Goal: Transaction & Acquisition: Purchase product/service

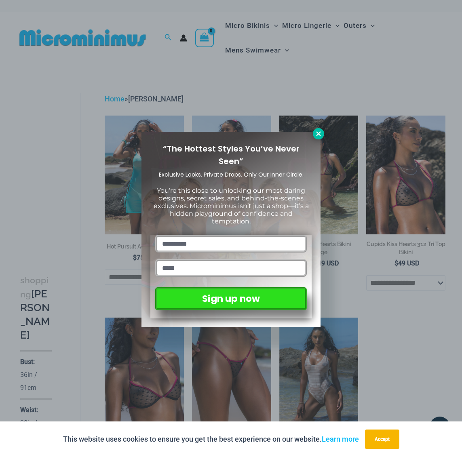
click at [318, 134] on icon at bounding box center [318, 133] width 4 height 4
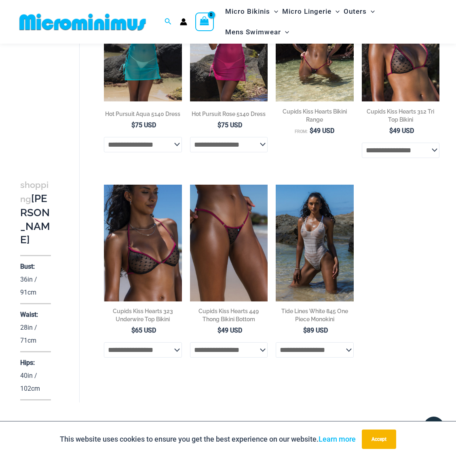
scroll to position [262, 0]
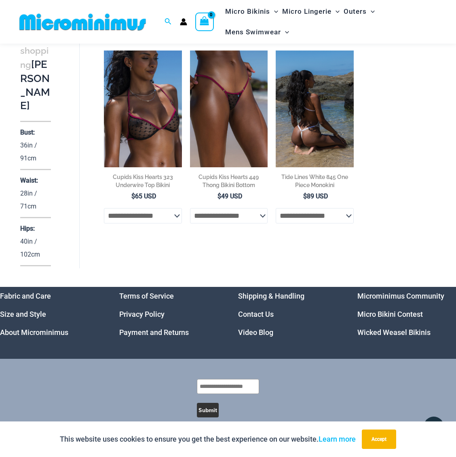
click at [308, 133] on img at bounding box center [315, 109] width 78 height 117
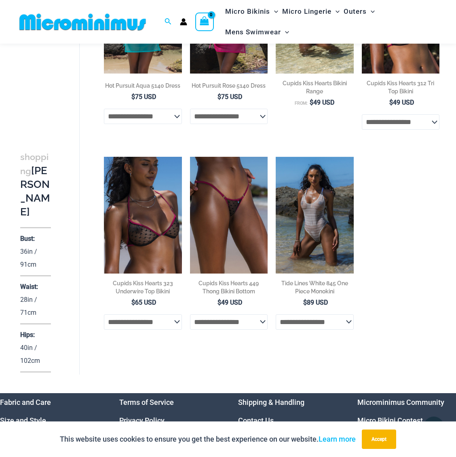
scroll to position [0, 0]
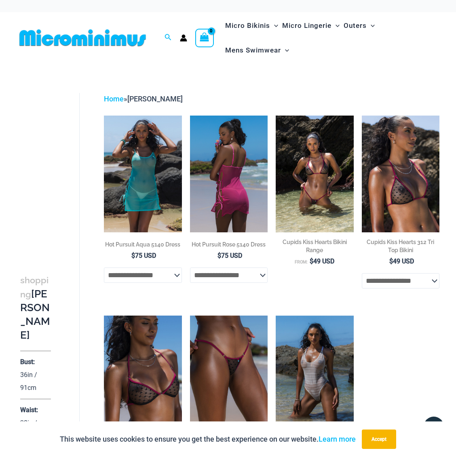
click at [220, 169] on img at bounding box center [229, 174] width 78 height 117
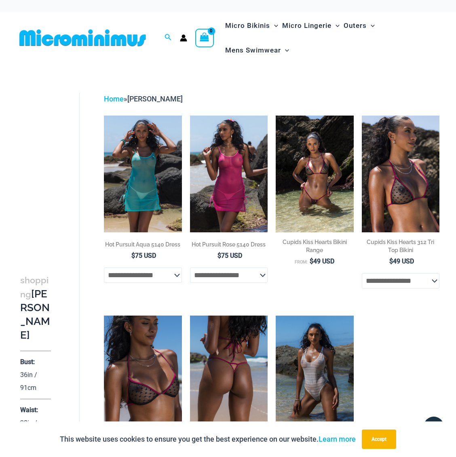
click at [236, 376] on img at bounding box center [229, 374] width 78 height 117
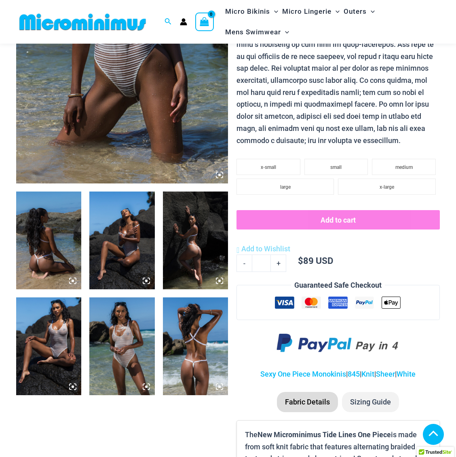
scroll to position [210, 0]
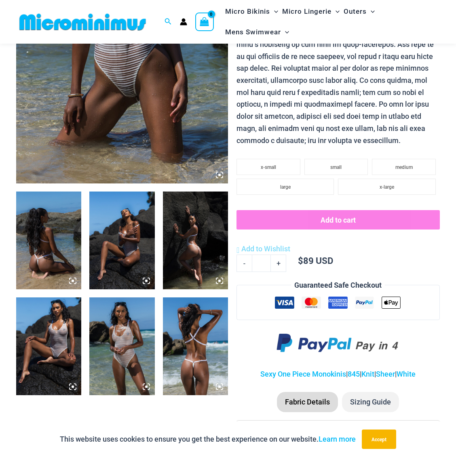
click at [49, 254] on img at bounding box center [48, 241] width 65 height 98
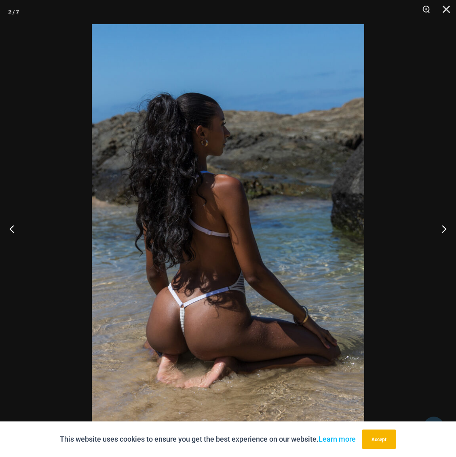
click at [172, 290] on img at bounding box center [228, 228] width 273 height 409
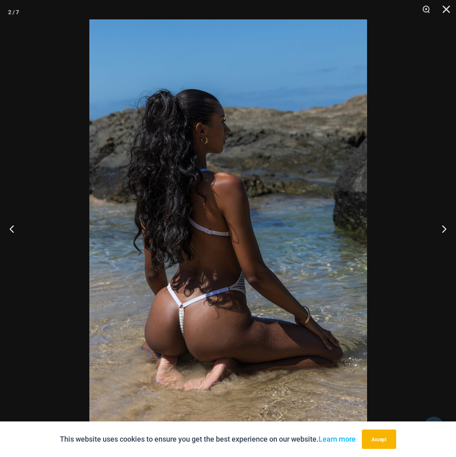
click at [443, 229] on button "Next" at bounding box center [441, 229] width 30 height 40
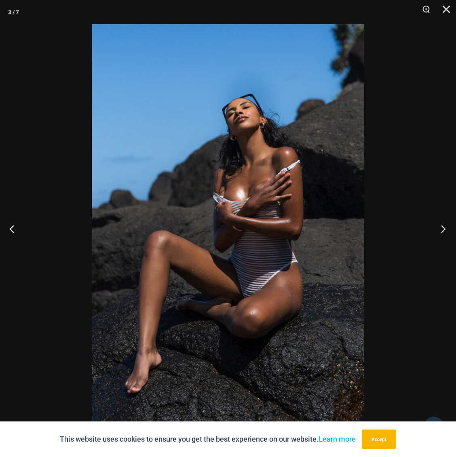
click at [443, 229] on button "Next" at bounding box center [441, 229] width 30 height 40
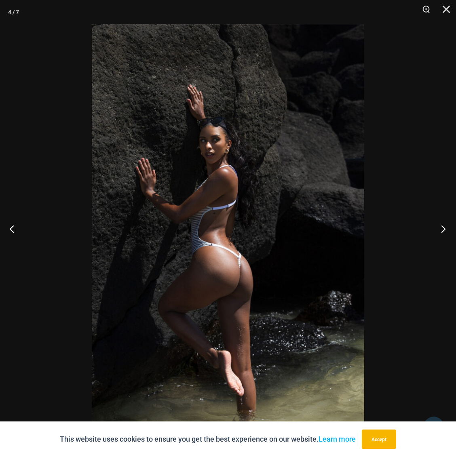
click at [443, 229] on button "Next" at bounding box center [441, 229] width 30 height 40
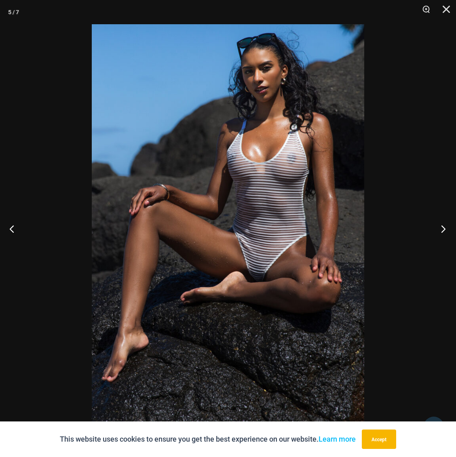
click at [444, 230] on button "Next" at bounding box center [441, 229] width 30 height 40
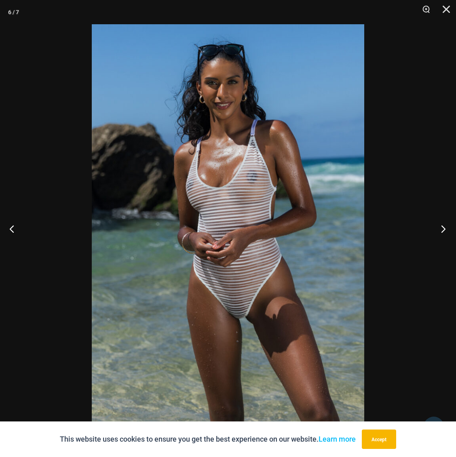
click at [445, 231] on button "Next" at bounding box center [441, 229] width 30 height 40
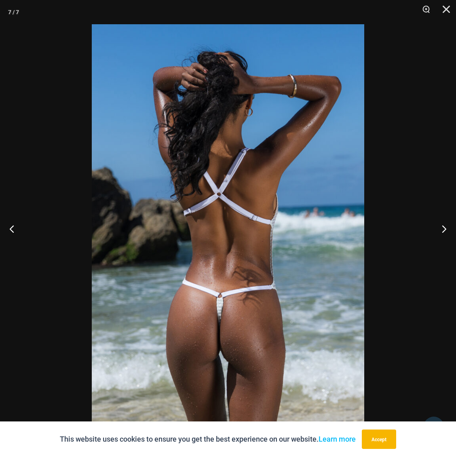
click at [268, 277] on img at bounding box center [228, 228] width 273 height 409
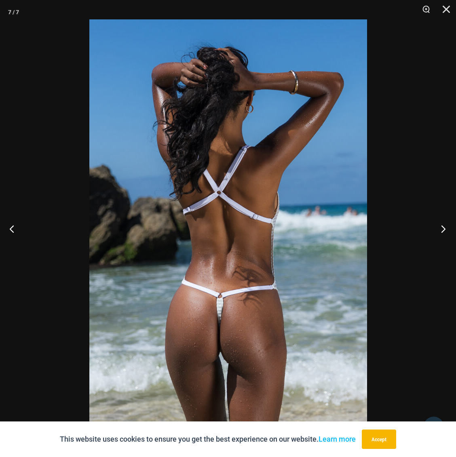
click at [442, 231] on button "Next" at bounding box center [441, 229] width 30 height 40
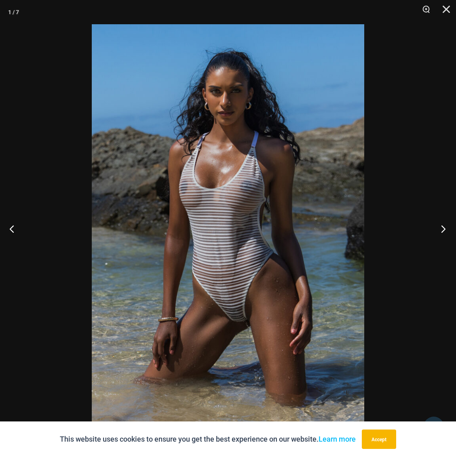
click at [444, 232] on button "Next" at bounding box center [441, 229] width 30 height 40
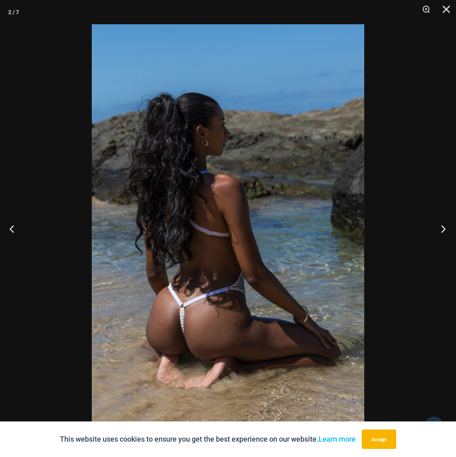
click at [443, 231] on button "Next" at bounding box center [441, 229] width 30 height 40
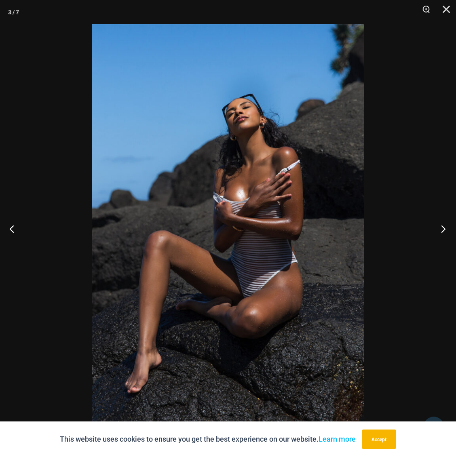
click at [443, 231] on button "Next" at bounding box center [441, 229] width 30 height 40
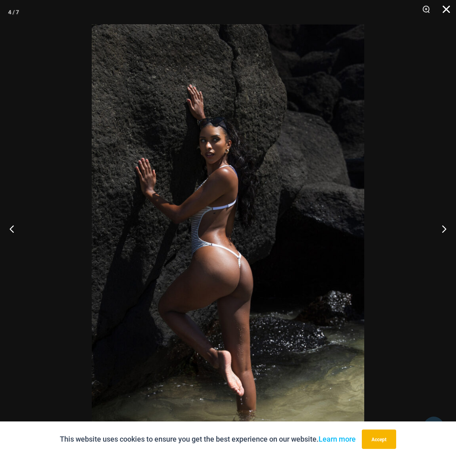
click at [446, 11] on button "Close" at bounding box center [443, 12] width 20 height 24
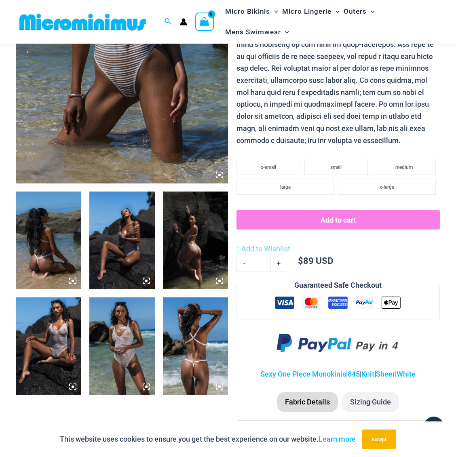
scroll to position [0, 0]
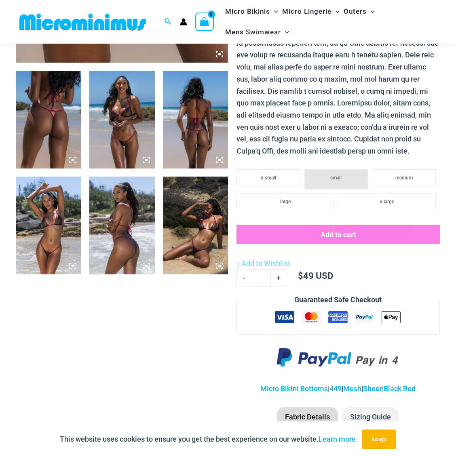
scroll to position [219, 0]
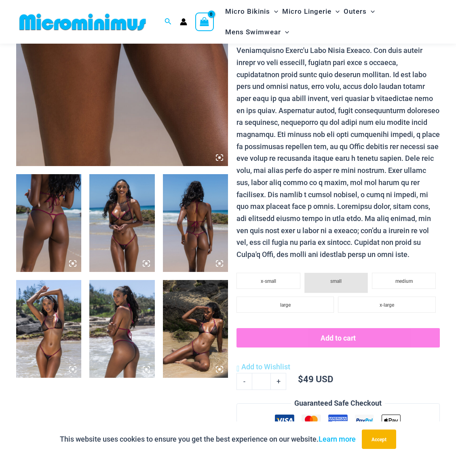
click at [59, 237] on img at bounding box center [48, 223] width 65 height 98
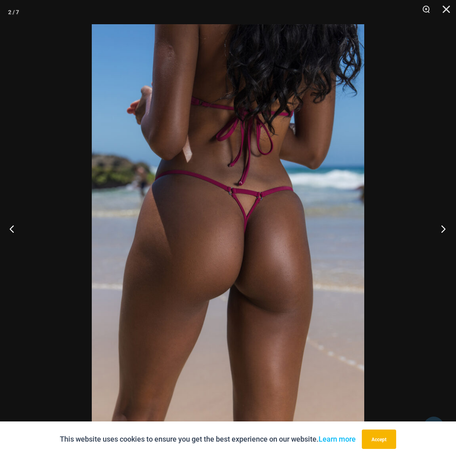
click at [444, 230] on button "Next" at bounding box center [441, 229] width 30 height 40
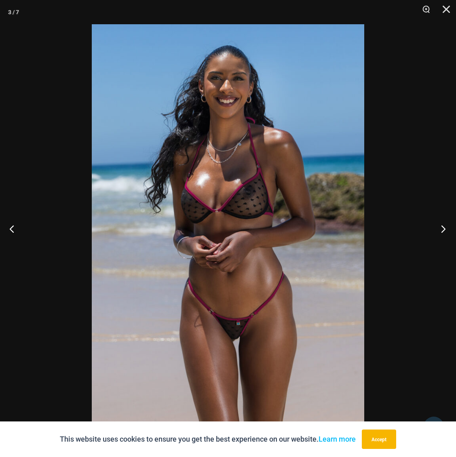
click at [442, 230] on button "Next" at bounding box center [441, 229] width 30 height 40
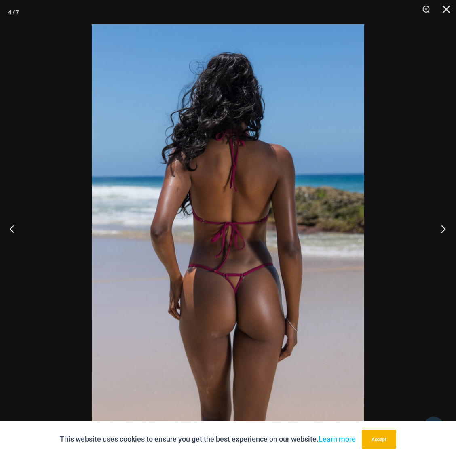
click at [442, 230] on button "Next" at bounding box center [441, 229] width 30 height 40
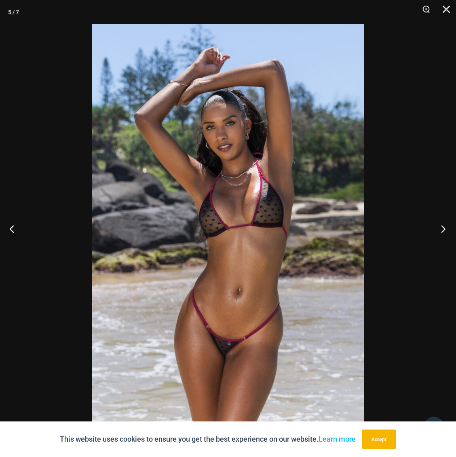
click at [442, 228] on button "Next" at bounding box center [441, 229] width 30 height 40
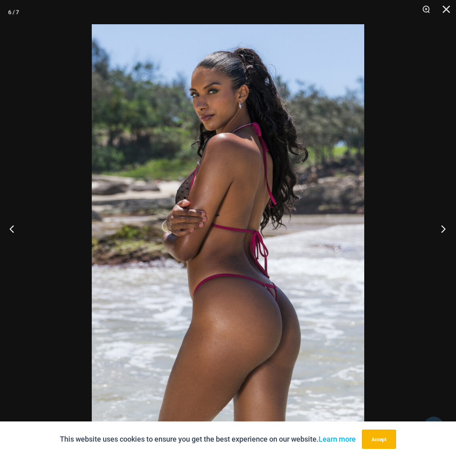
click at [442, 227] on button "Next" at bounding box center [441, 229] width 30 height 40
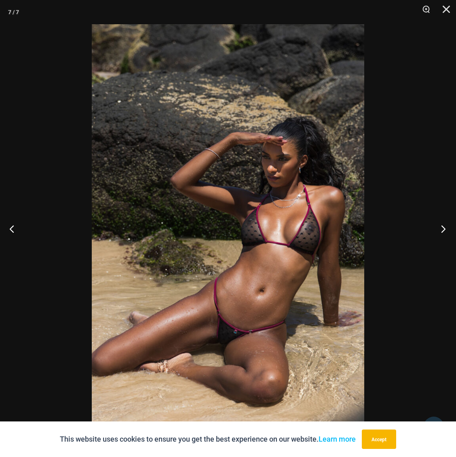
click at [441, 226] on button "Next" at bounding box center [441, 229] width 30 height 40
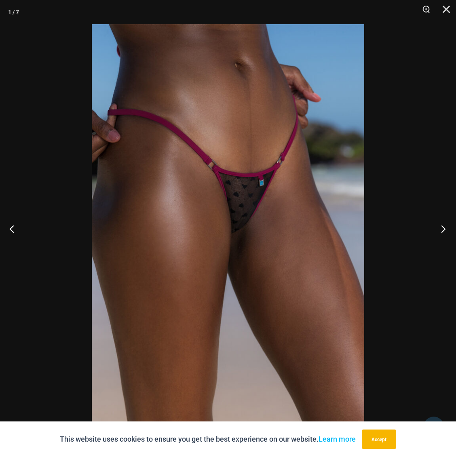
click at [444, 232] on button "Next" at bounding box center [441, 229] width 30 height 40
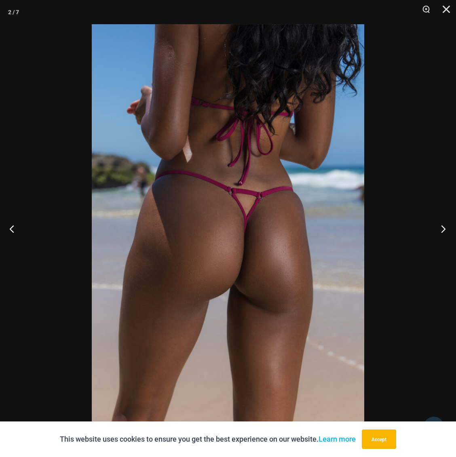
click at [441, 232] on button "Next" at bounding box center [441, 229] width 30 height 40
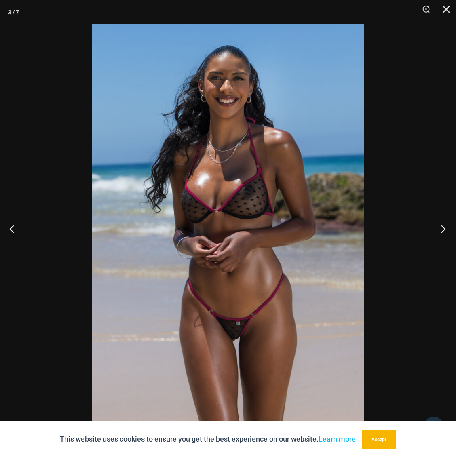
click at [441, 232] on button "Next" at bounding box center [441, 229] width 30 height 40
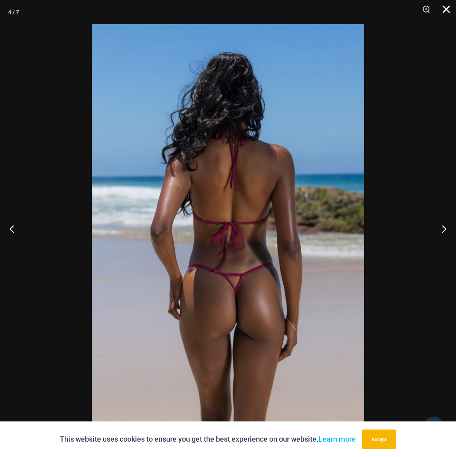
click at [450, 12] on button "Close" at bounding box center [443, 12] width 20 height 24
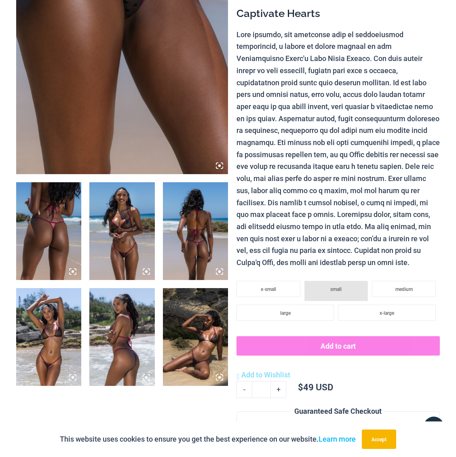
scroll to position [0, 0]
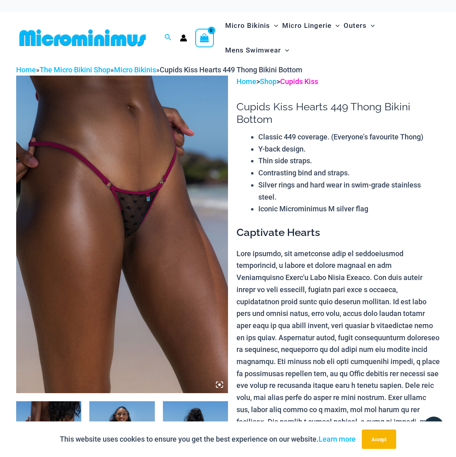
click at [295, 82] on link "Cupids Kiss" at bounding box center [299, 81] width 38 height 8
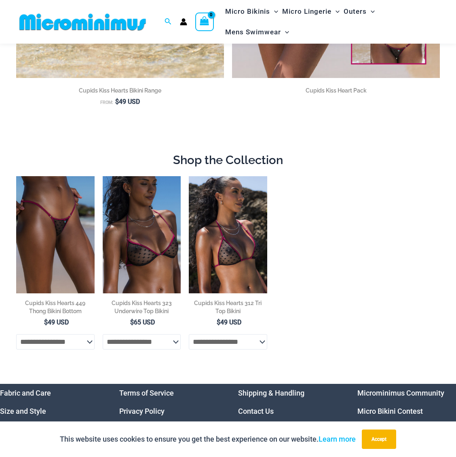
scroll to position [66, 0]
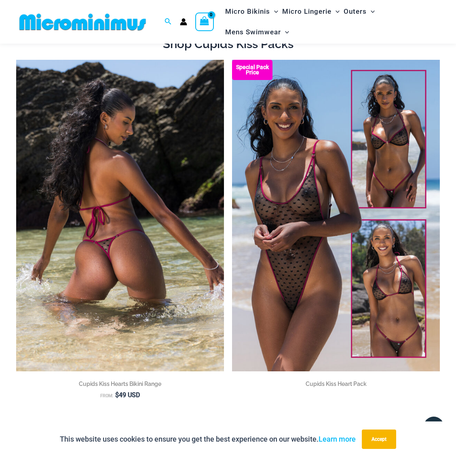
click at [152, 157] on img at bounding box center [120, 216] width 208 height 312
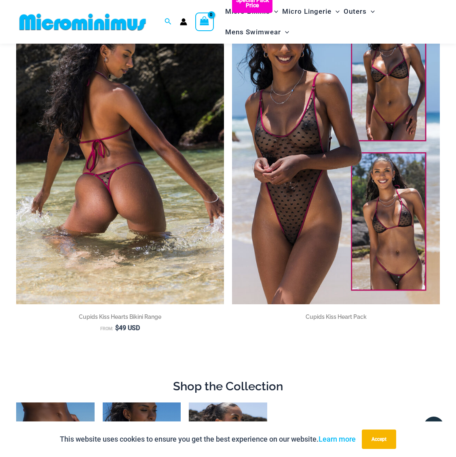
scroll to position [0, 0]
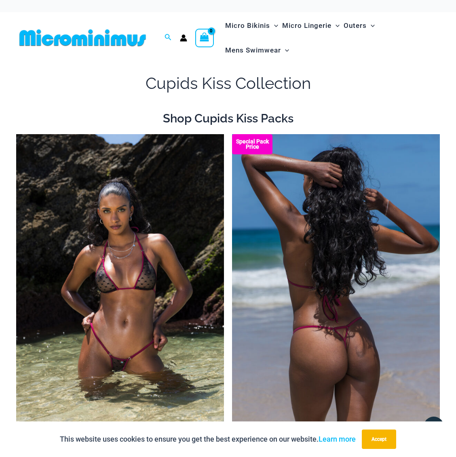
click at [300, 172] on img at bounding box center [336, 290] width 208 height 312
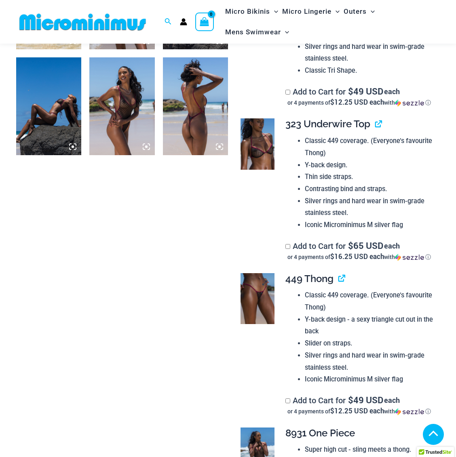
scroll to position [442, 0]
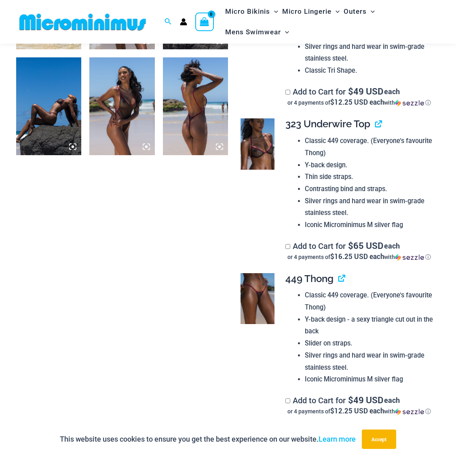
click at [264, 284] on img at bounding box center [258, 298] width 34 height 51
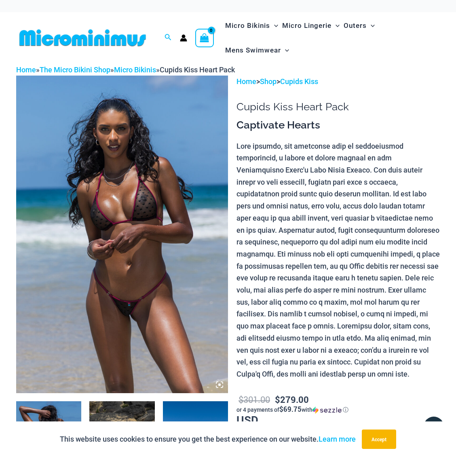
click at [191, 274] on img at bounding box center [122, 235] width 212 height 318
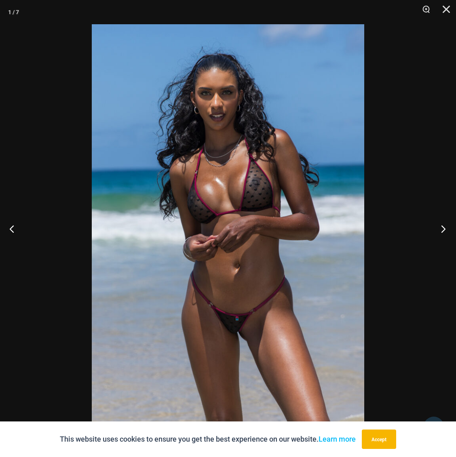
click at [444, 229] on button "Next" at bounding box center [441, 229] width 30 height 40
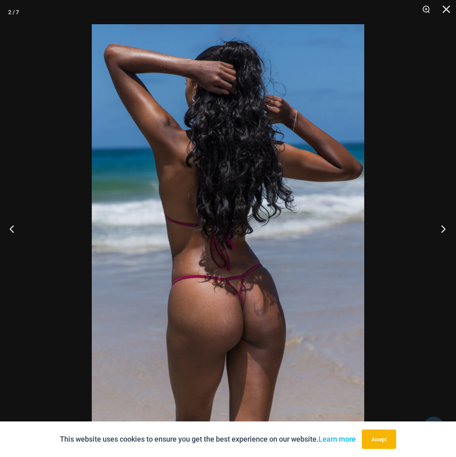
click at [444, 229] on button "Next" at bounding box center [441, 229] width 30 height 40
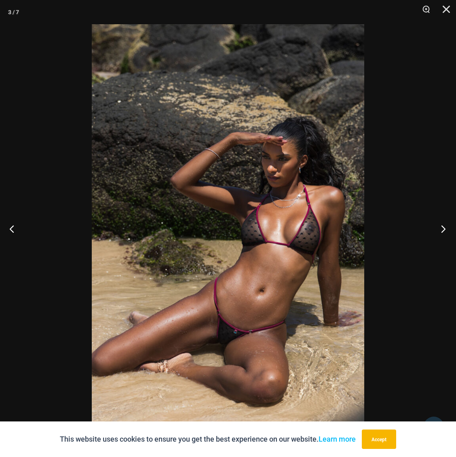
click at [444, 229] on button "Next" at bounding box center [441, 229] width 30 height 40
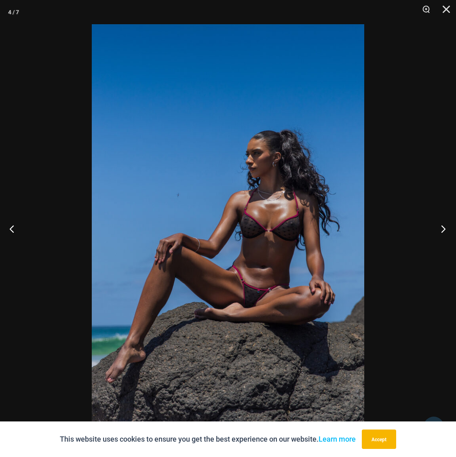
click at [444, 229] on button "Next" at bounding box center [441, 229] width 30 height 40
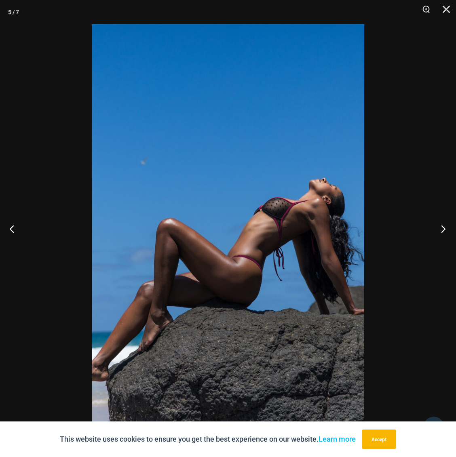
click at [444, 229] on button "Next" at bounding box center [441, 229] width 30 height 40
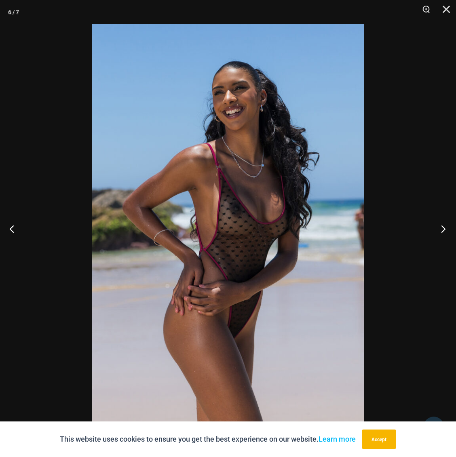
click at [444, 229] on button "Next" at bounding box center [441, 229] width 30 height 40
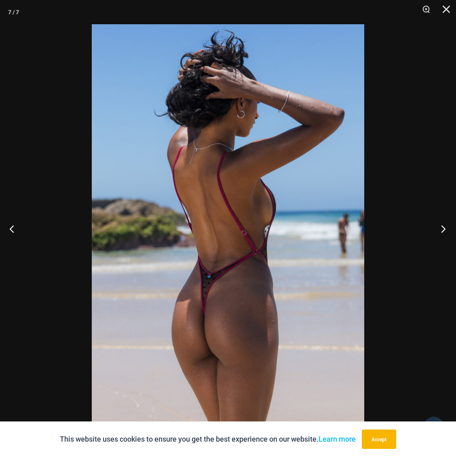
click at [444, 229] on button "Next" at bounding box center [441, 229] width 30 height 40
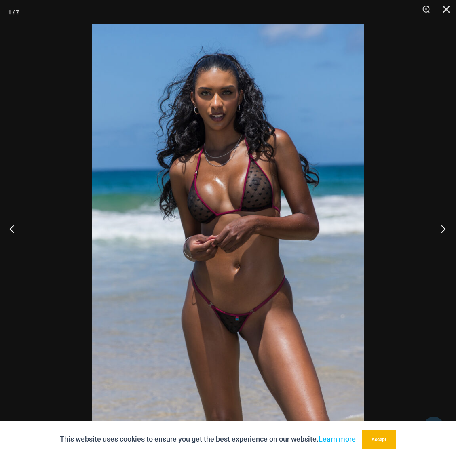
click at [444, 229] on button "Next" at bounding box center [441, 229] width 30 height 40
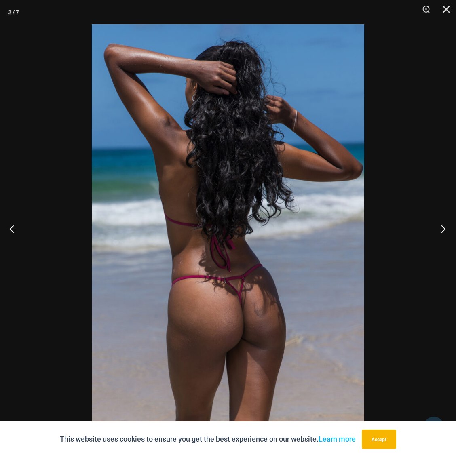
click at [444, 229] on button "Next" at bounding box center [441, 229] width 30 height 40
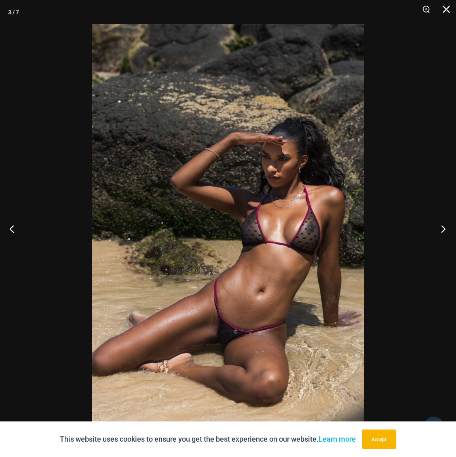
click at [444, 229] on button "Next" at bounding box center [441, 229] width 30 height 40
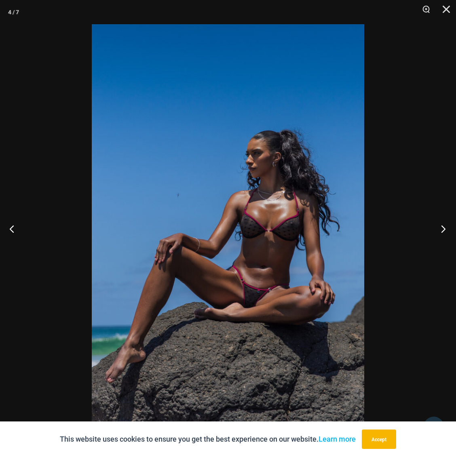
click at [444, 229] on button "Next" at bounding box center [441, 229] width 30 height 40
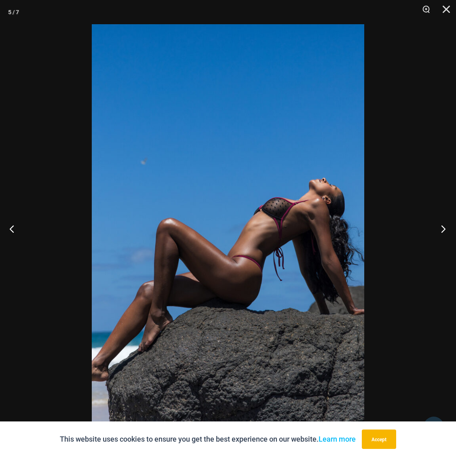
click at [444, 229] on button "Next" at bounding box center [441, 229] width 30 height 40
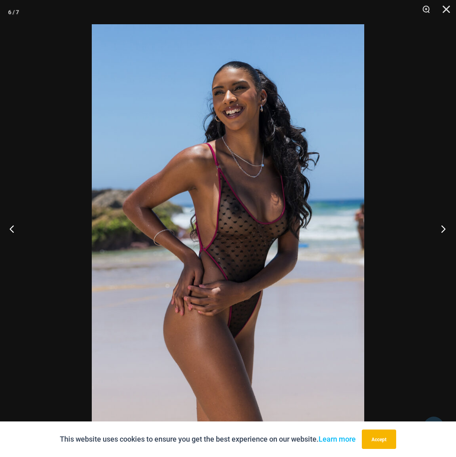
click at [444, 229] on button "Next" at bounding box center [441, 229] width 30 height 40
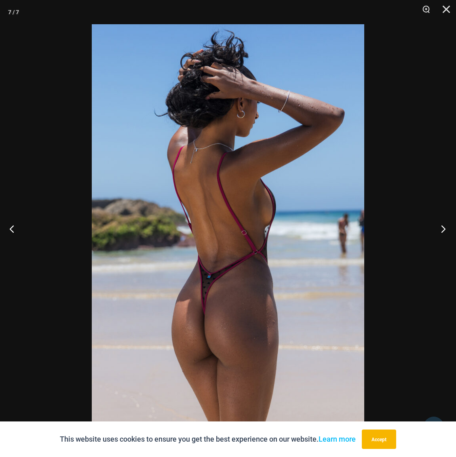
click at [444, 229] on button "Next" at bounding box center [441, 229] width 30 height 40
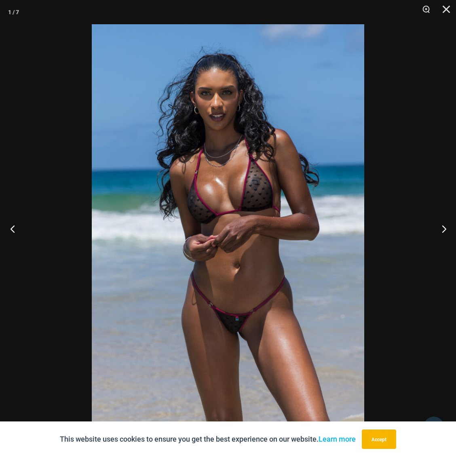
click at [17, 230] on button "Previous" at bounding box center [15, 229] width 30 height 40
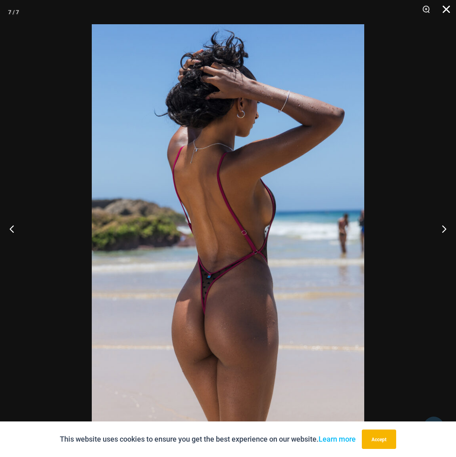
click at [450, 11] on button "Close" at bounding box center [443, 12] width 20 height 24
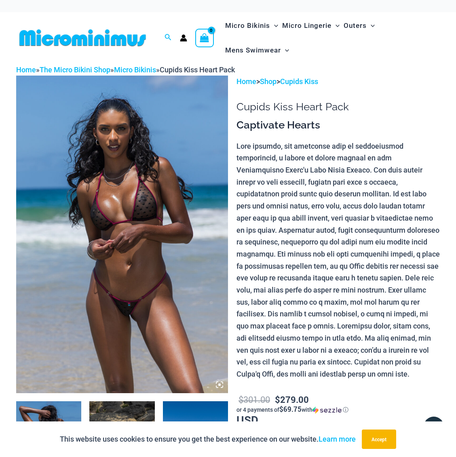
scroll to position [2, 0]
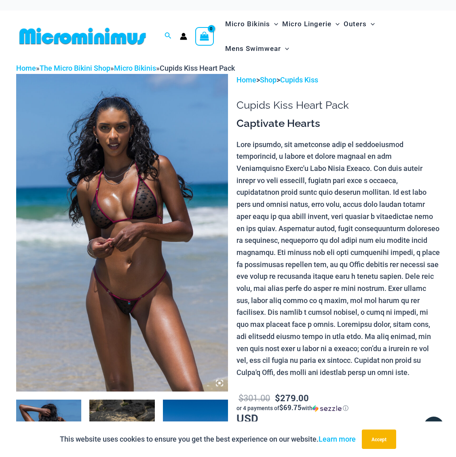
click at [301, 75] on p "Home > Shop > Cupids Kiss" at bounding box center [338, 80] width 203 height 12
click at [299, 81] on link "Cupids Kiss" at bounding box center [299, 80] width 38 height 8
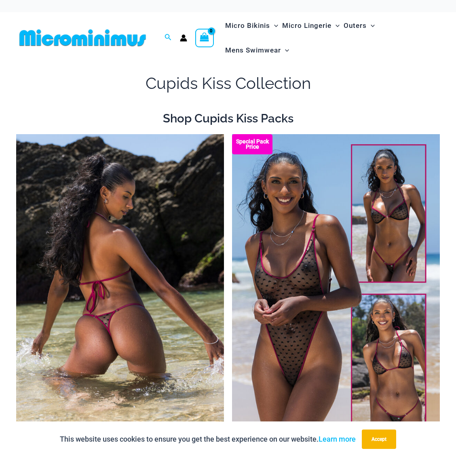
click at [142, 167] on img at bounding box center [120, 290] width 208 height 312
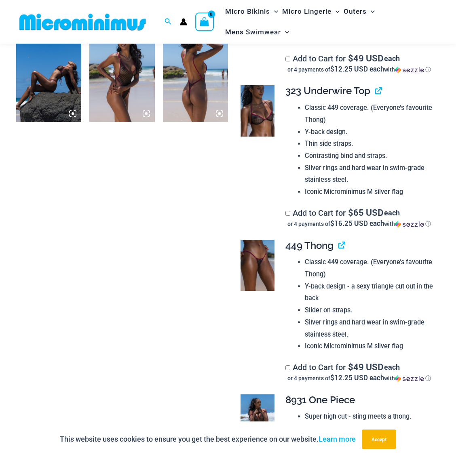
scroll to position [506, 0]
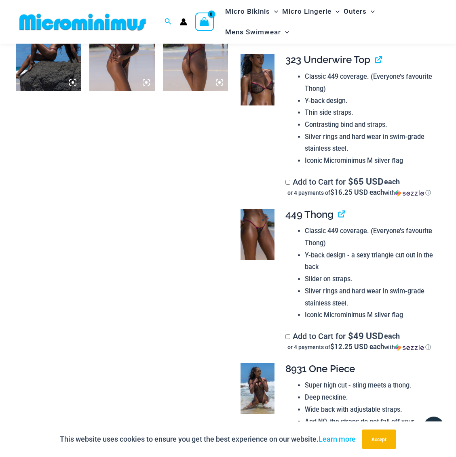
click at [249, 227] on img at bounding box center [258, 234] width 34 height 51
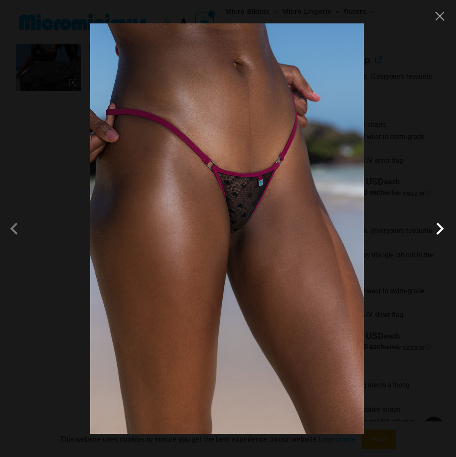
click at [440, 232] on span at bounding box center [440, 229] width 24 height 24
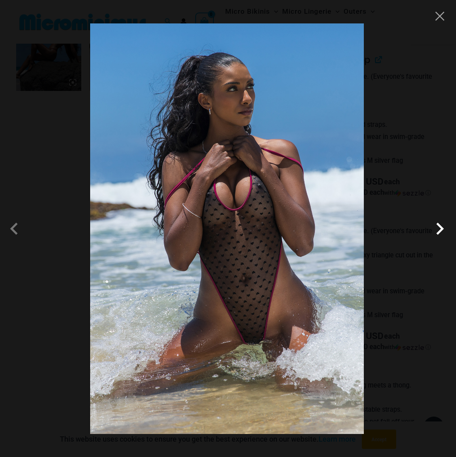
click at [440, 232] on span at bounding box center [440, 229] width 24 height 24
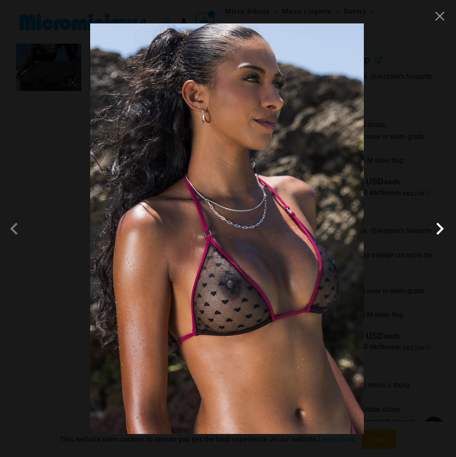
click at [440, 232] on span at bounding box center [440, 229] width 24 height 24
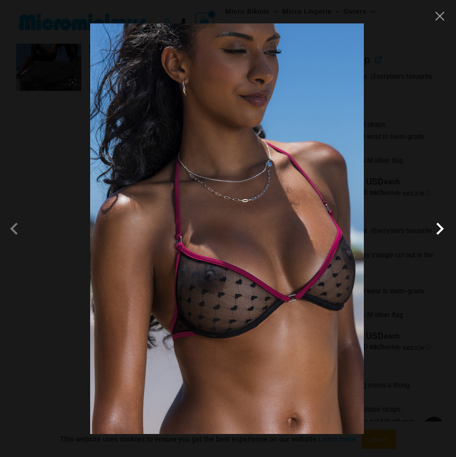
click at [440, 232] on span at bounding box center [440, 229] width 24 height 24
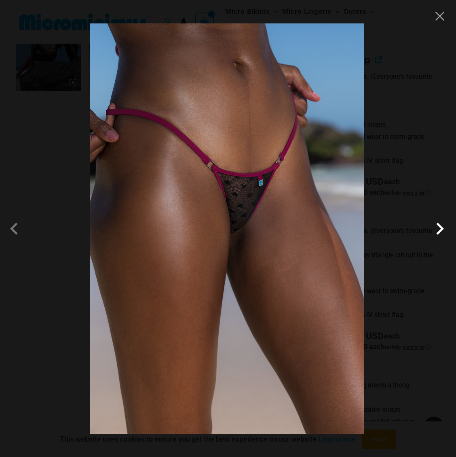
click at [440, 232] on span at bounding box center [440, 229] width 24 height 24
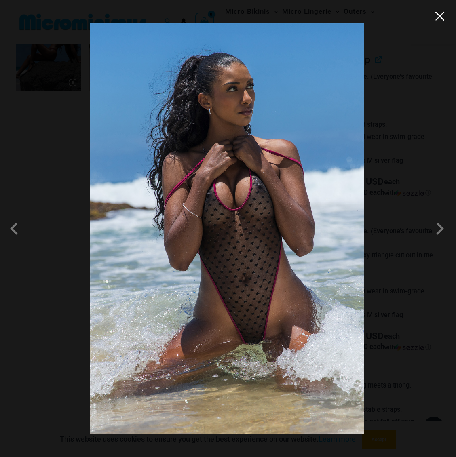
click at [441, 19] on button "Close" at bounding box center [440, 16] width 12 height 12
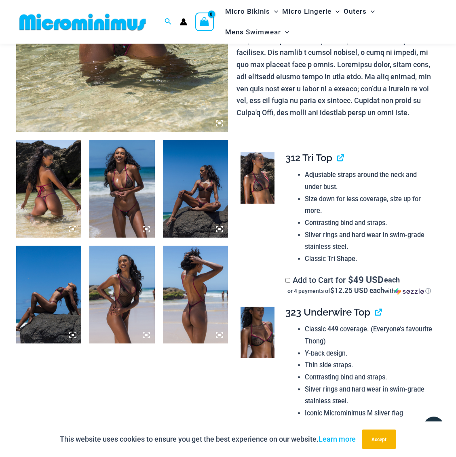
scroll to position [231, 0]
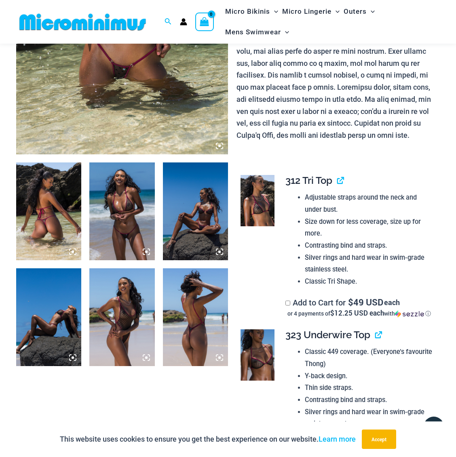
click at [64, 207] on img at bounding box center [48, 212] width 65 height 98
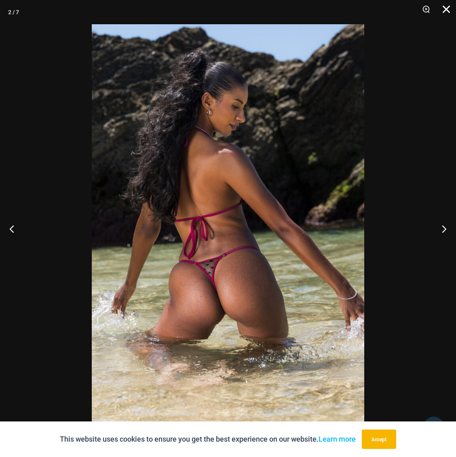
click at [445, 8] on button "Close" at bounding box center [443, 12] width 20 height 24
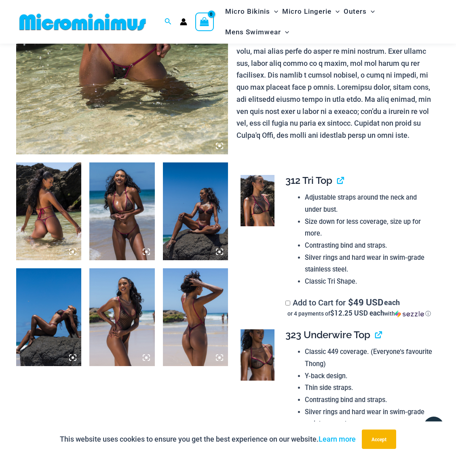
scroll to position [0, 0]
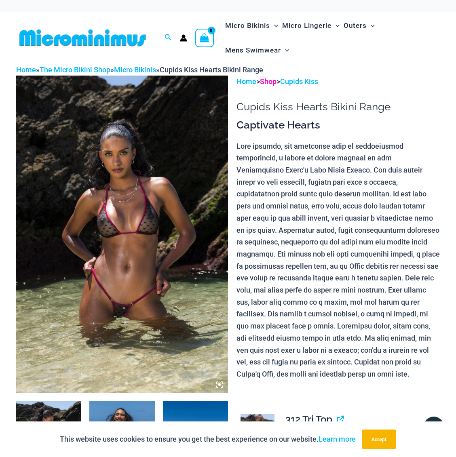
click at [273, 82] on link "Shop" at bounding box center [268, 81] width 17 height 8
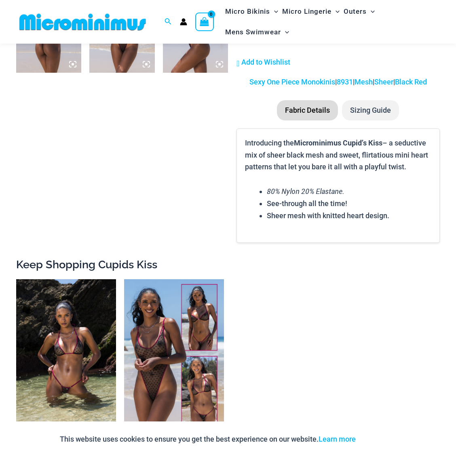
scroll to position [627, 0]
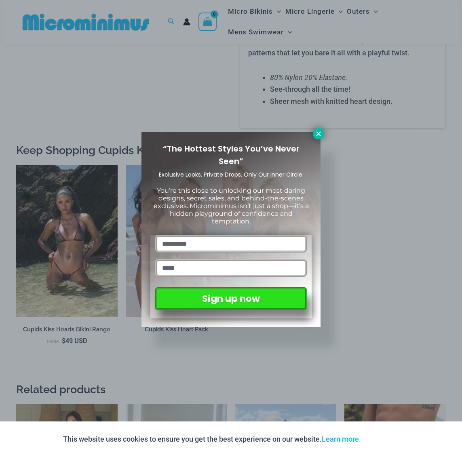
click at [315, 133] on icon at bounding box center [318, 133] width 7 height 7
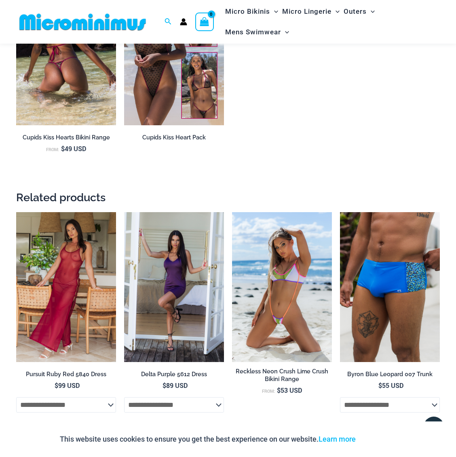
scroll to position [698, 0]
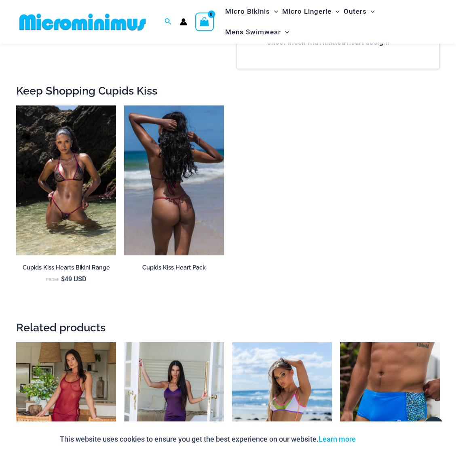
click at [165, 182] on img at bounding box center [174, 181] width 100 height 150
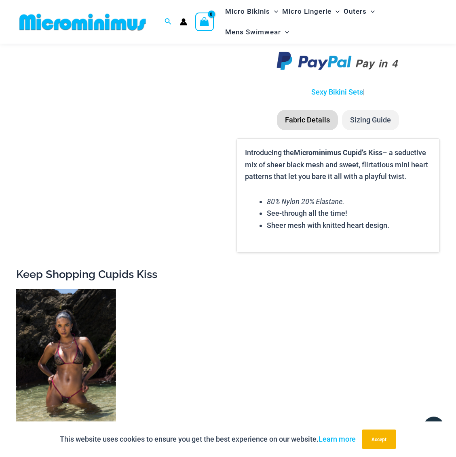
scroll to position [1365, 0]
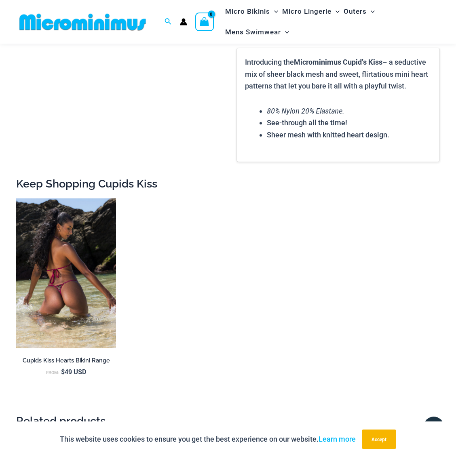
click at [74, 261] on img at bounding box center [66, 274] width 100 height 150
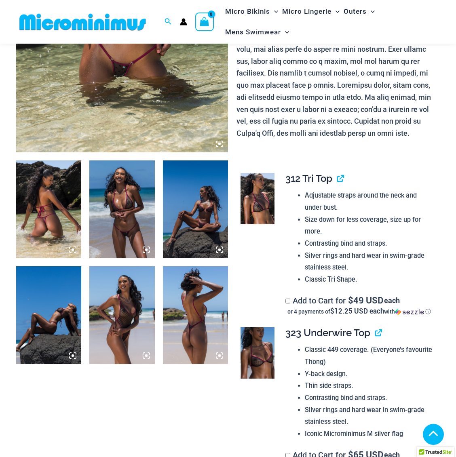
scroll to position [241, 0]
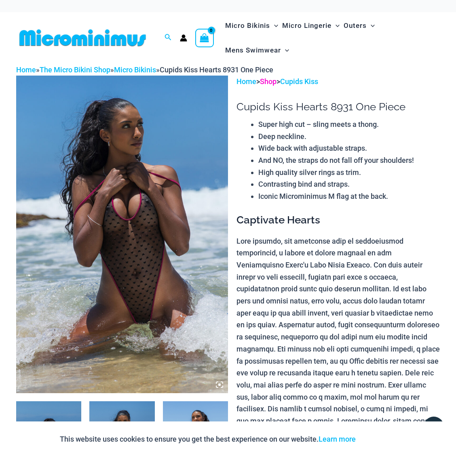
click at [275, 83] on link "Shop" at bounding box center [268, 81] width 17 height 8
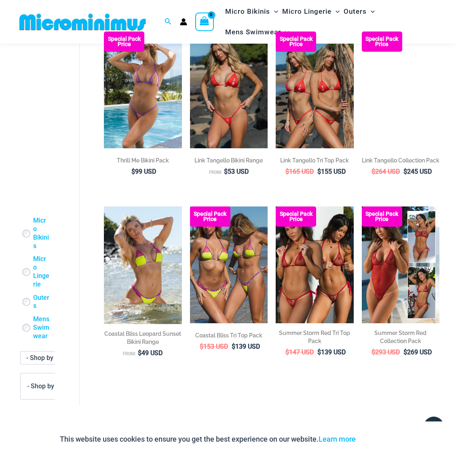
scroll to position [1318, 0]
